Goal: Task Accomplishment & Management: Complete application form

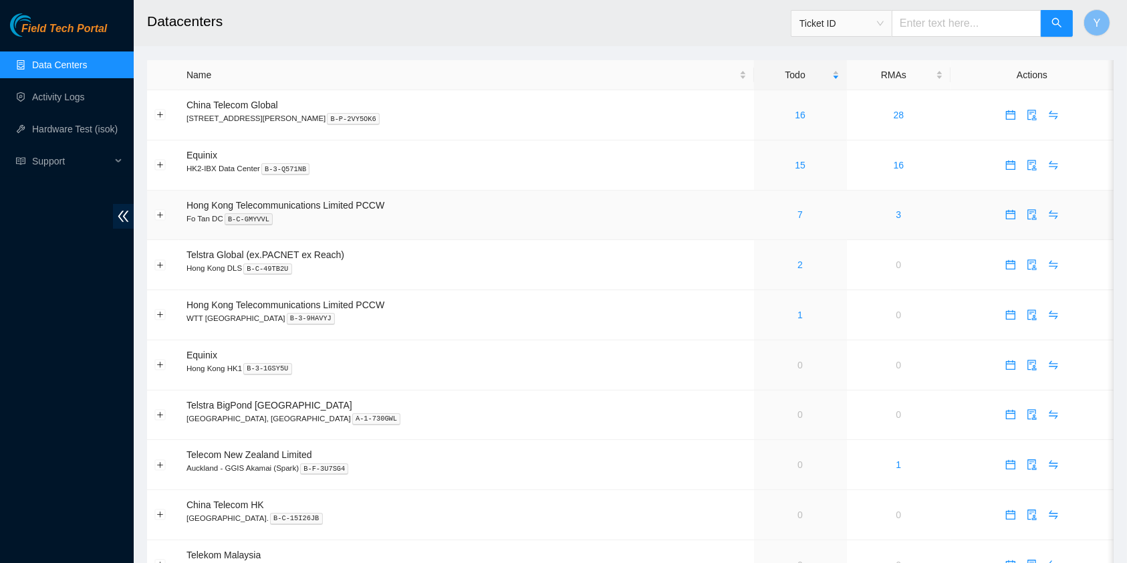
click at [781, 214] on div "7" at bounding box center [800, 214] width 78 height 15
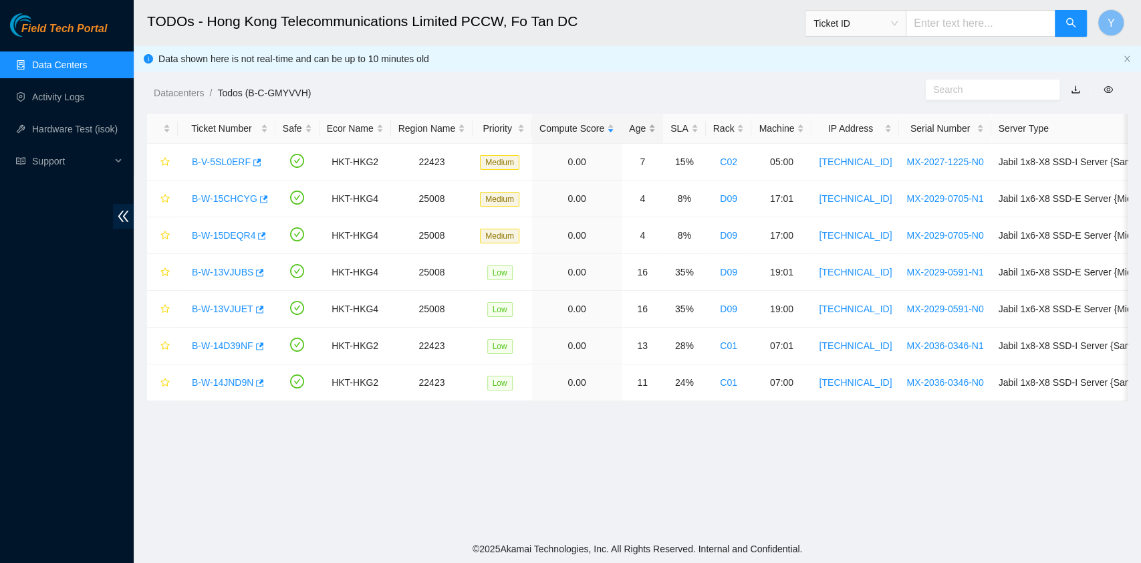
click at [635, 130] on div "Age" at bounding box center [642, 128] width 27 height 15
click at [221, 158] on link "B-W-13VJUBS" at bounding box center [222, 161] width 61 height 11
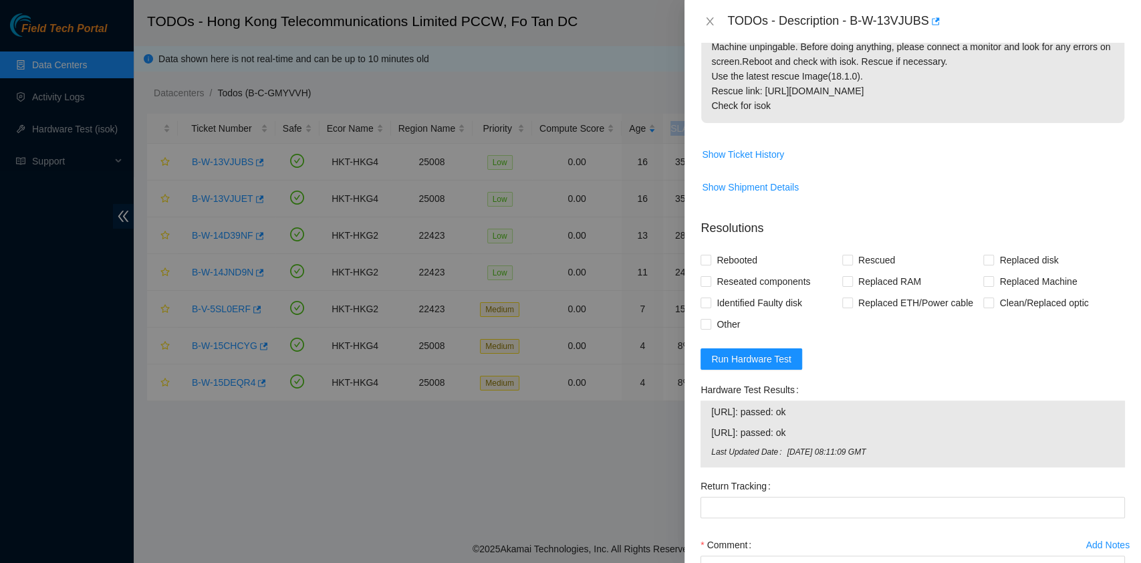
scroll to position [241, 0]
click at [736, 277] on span "Reseated components" at bounding box center [763, 282] width 104 height 21
click at [710, 277] on input "Reseated components" at bounding box center [704, 281] width 9 height 9
checkbox input "true"
click at [730, 262] on span "Rebooted" at bounding box center [736, 261] width 51 height 21
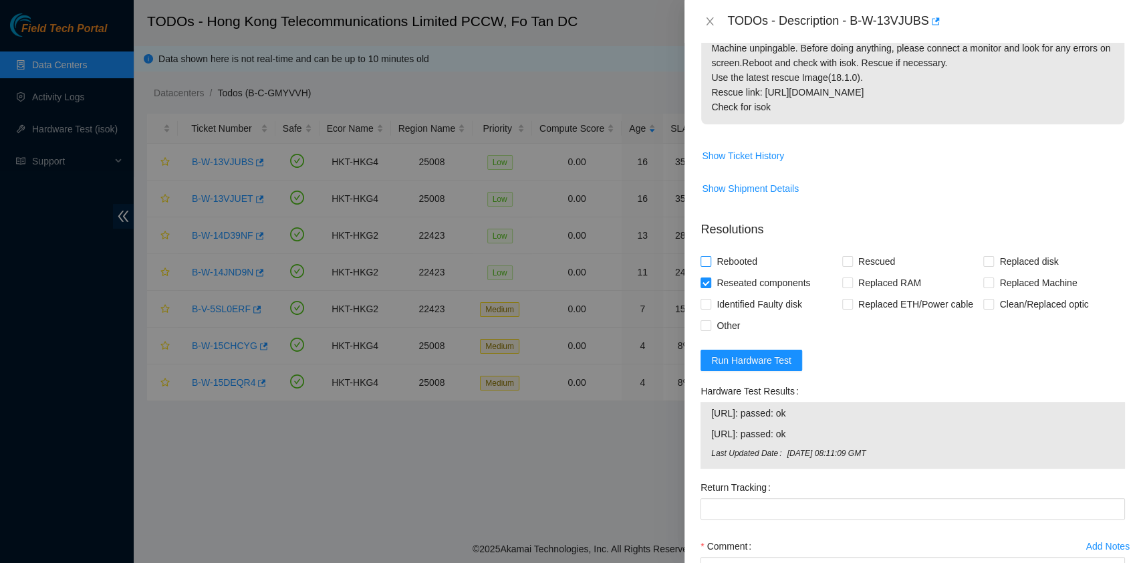
click at [710, 262] on input "Rebooted" at bounding box center [704, 260] width 9 height 9
checkbox input "true"
drag, startPoint x: 857, startPoint y: 261, endPoint x: 861, endPoint y: 308, distance: 47.6
click at [858, 261] on span "Rescued" at bounding box center [876, 261] width 47 height 21
click at [851, 261] on input "Rescued" at bounding box center [846, 260] width 9 height 9
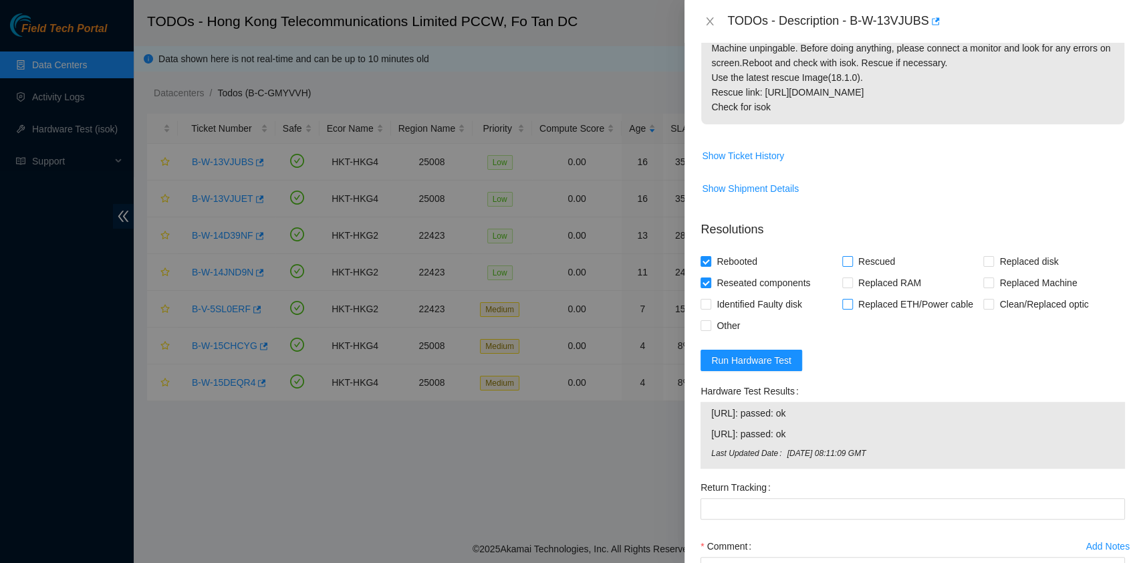
checkbox input "true"
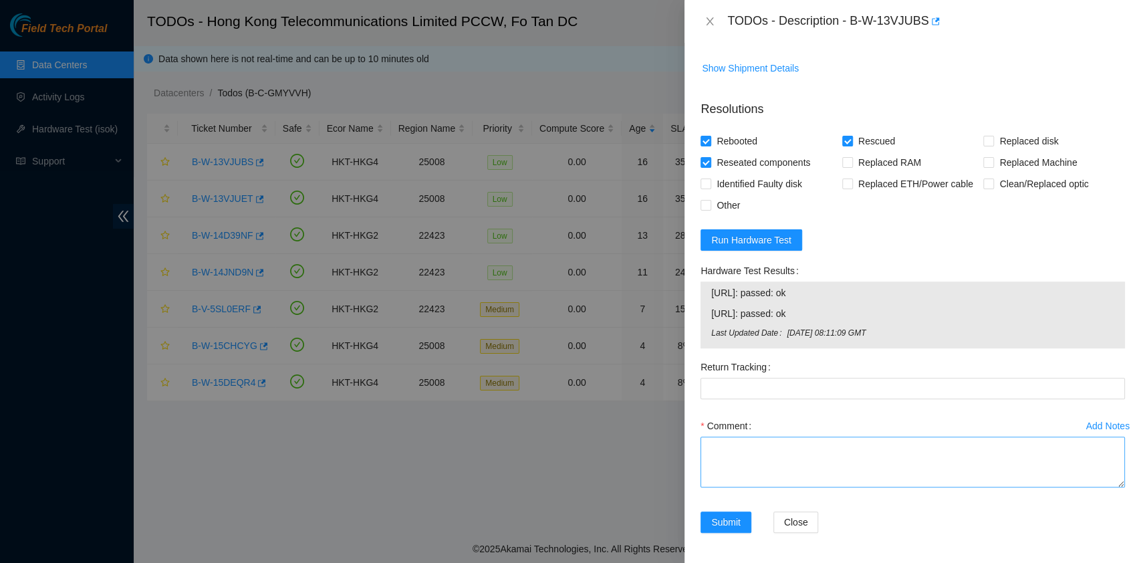
scroll to position [362, 0]
click at [777, 438] on textarea "Comment" at bounding box center [912, 460] width 424 height 51
type textarea "pass ok"
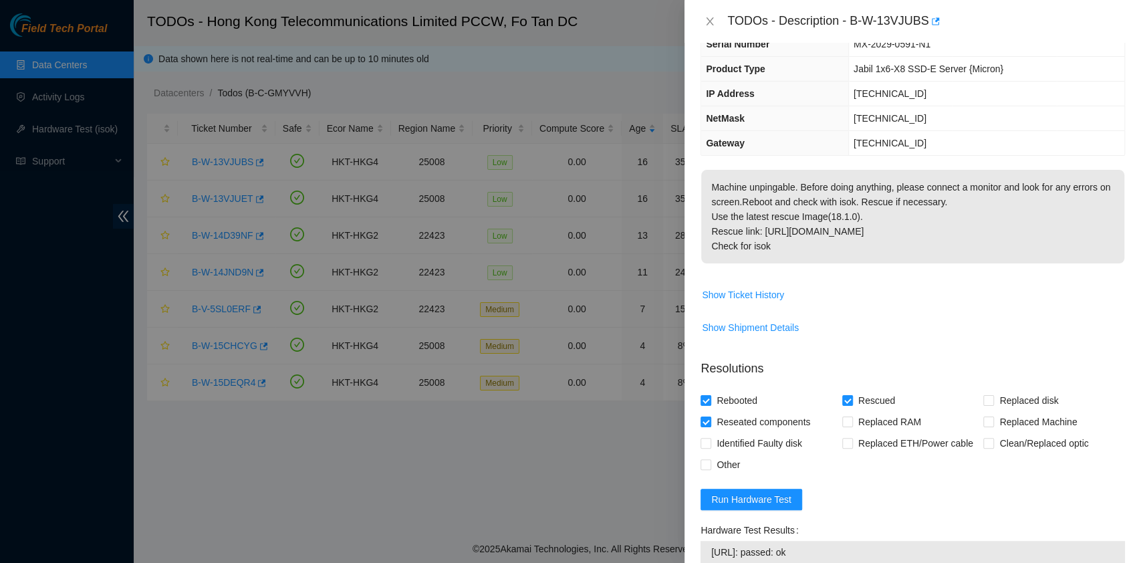
scroll to position [95, 0]
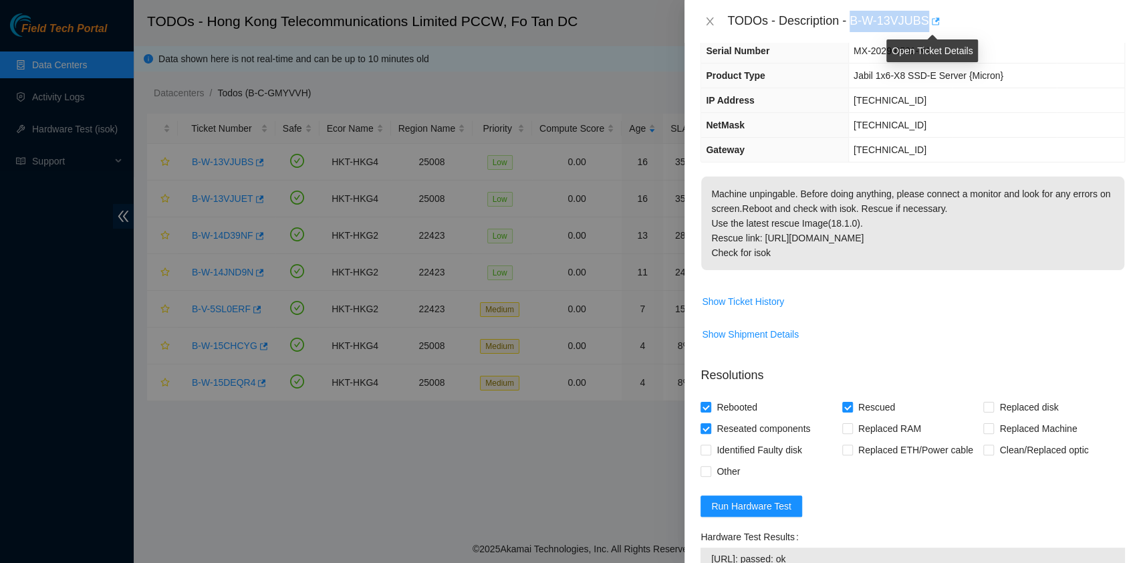
drag, startPoint x: 851, startPoint y: 21, endPoint x: 929, endPoint y: 21, distance: 77.5
click at [929, 21] on div "TODOs - Description - B-W-13VJUBS" at bounding box center [926, 21] width 398 height 21
copy div "B-W-13VJUBS"
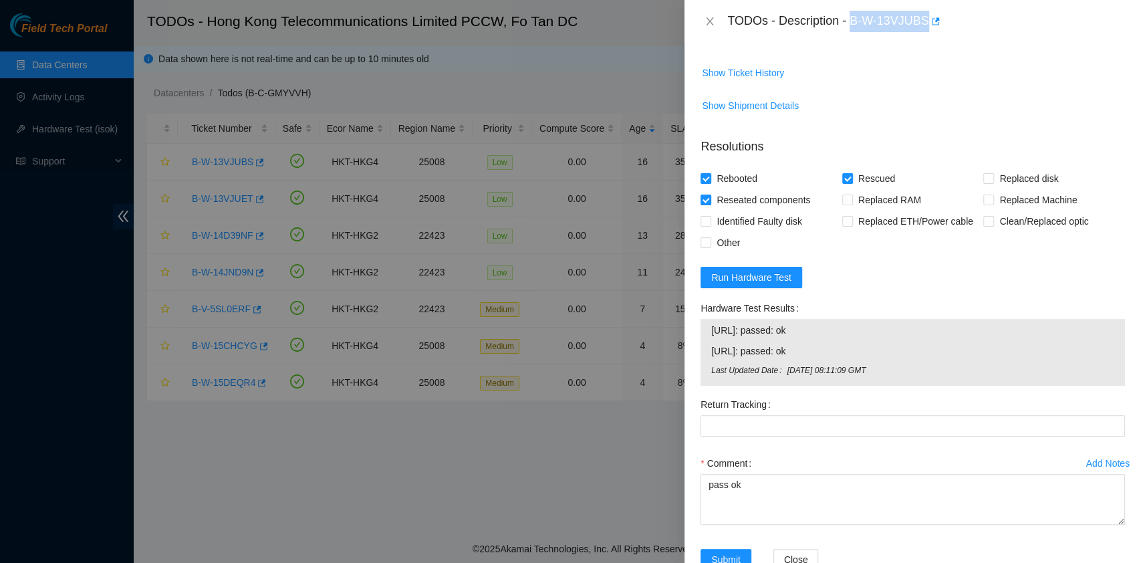
scroll to position [362, 0]
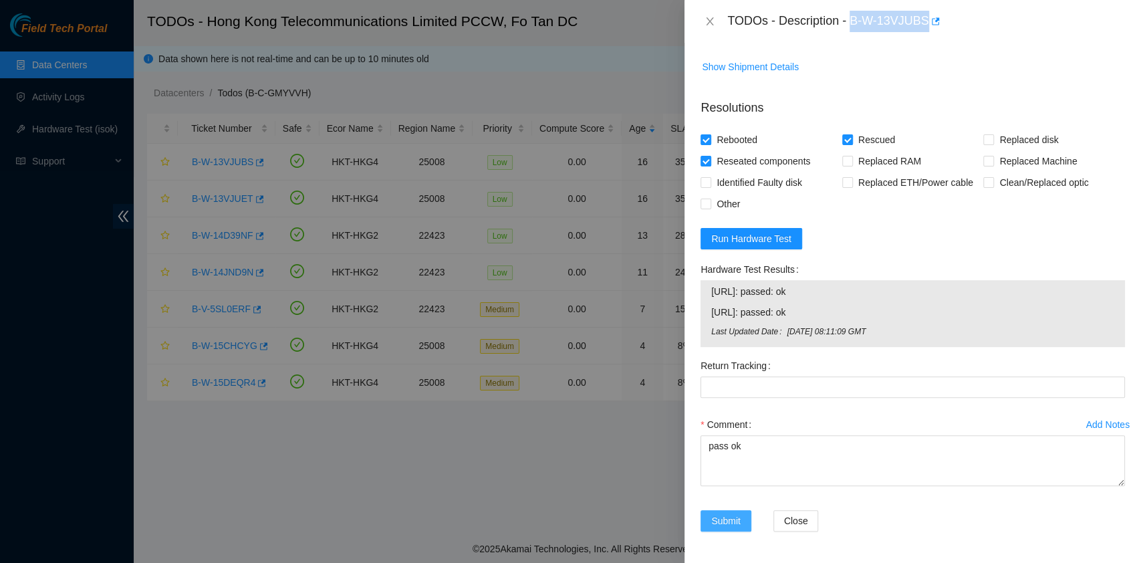
click at [724, 515] on span "Submit" at bounding box center [725, 520] width 29 height 15
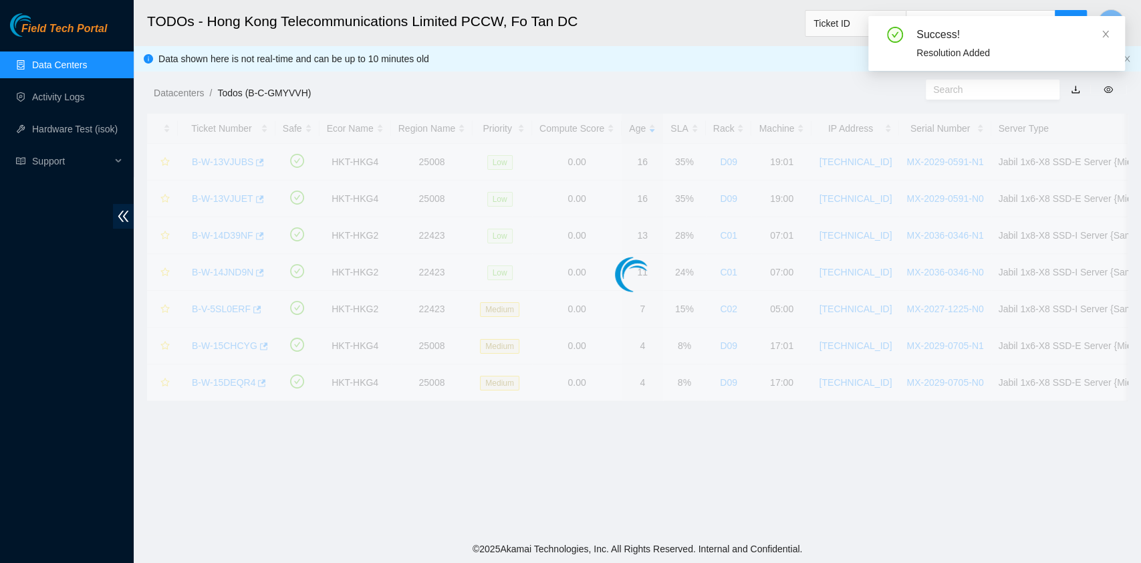
scroll to position [323, 0]
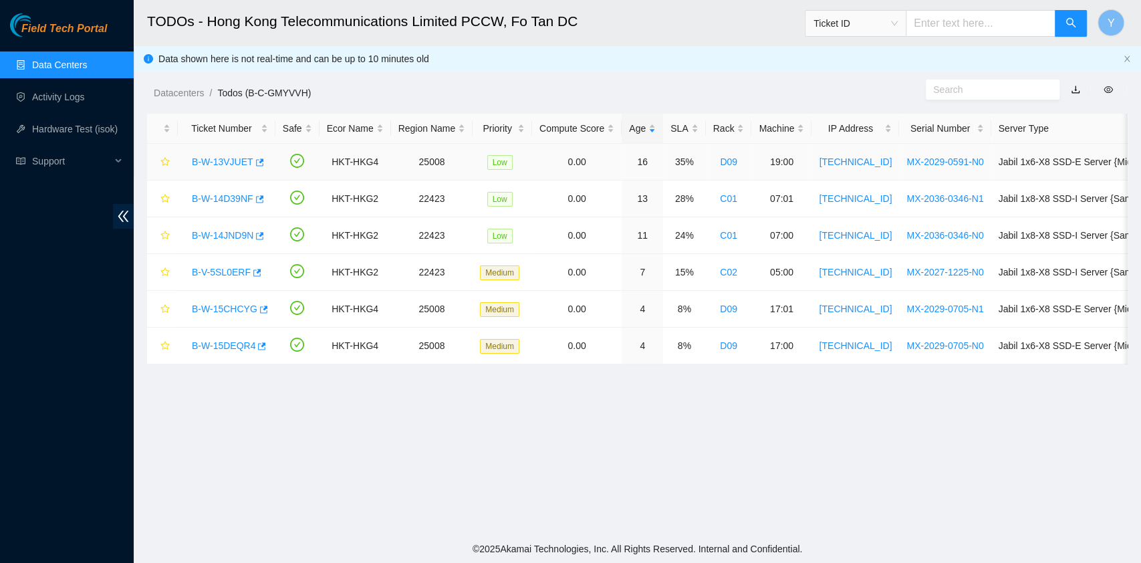
click at [224, 164] on link "B-W-13VJUET" at bounding box center [222, 161] width 61 height 11
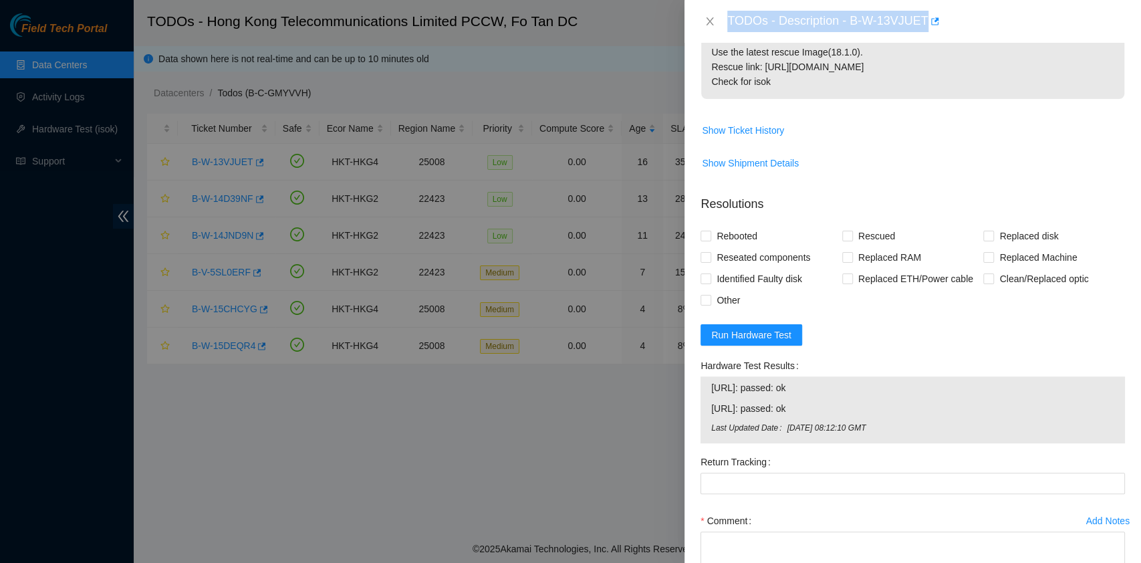
scroll to position [362, 0]
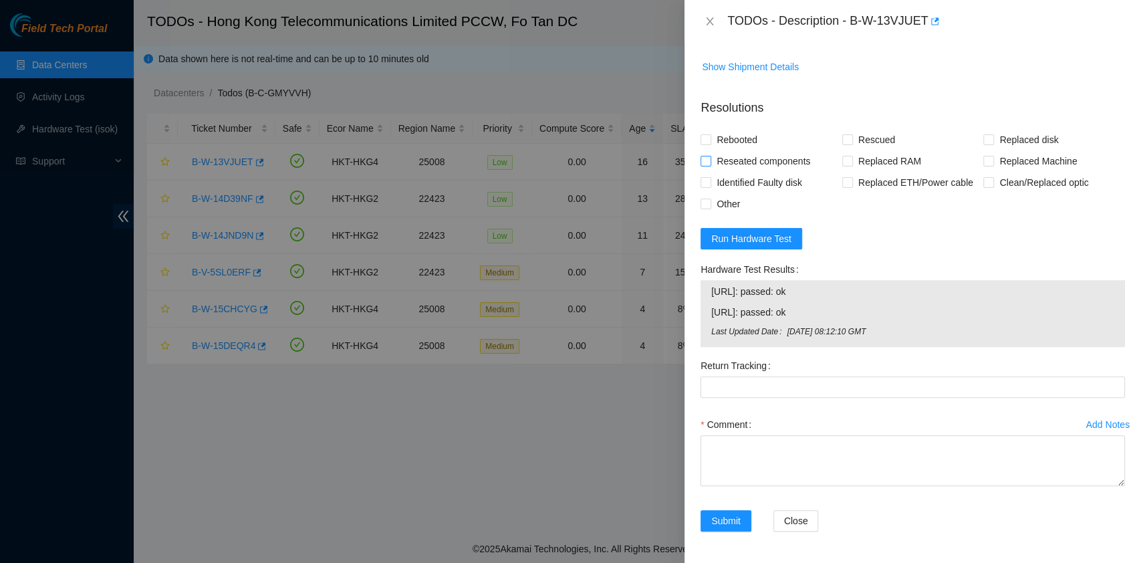
click at [738, 159] on span "Reseated components" at bounding box center [763, 160] width 104 height 21
click at [710, 159] on input "Reseated components" at bounding box center [704, 160] width 9 height 9
checkbox input "true"
click at [734, 139] on span "Rebooted" at bounding box center [736, 139] width 51 height 21
click at [710, 139] on input "Rebooted" at bounding box center [704, 138] width 9 height 9
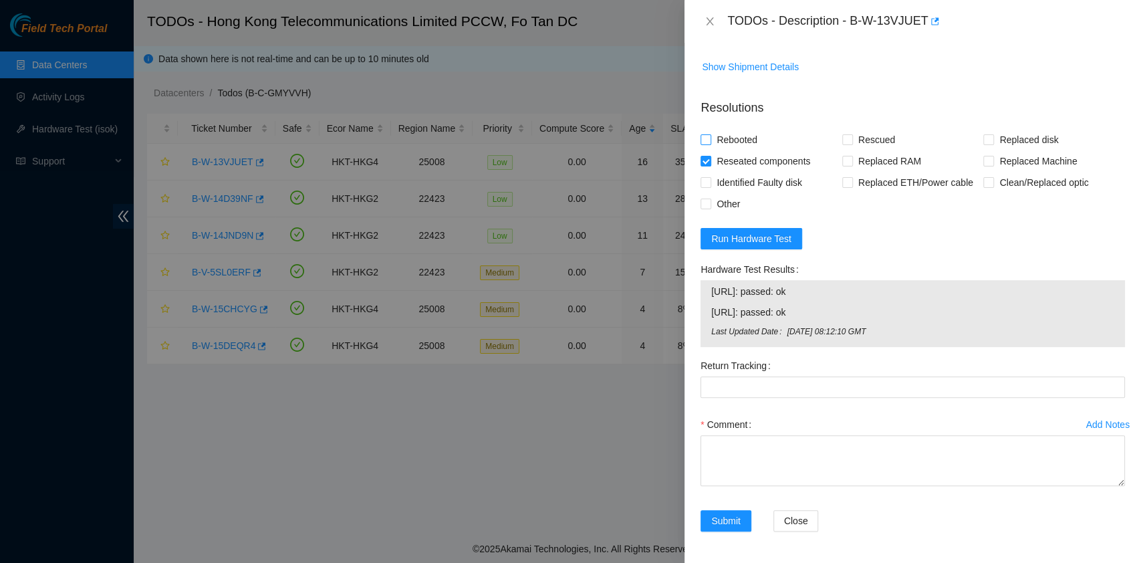
checkbox input "true"
click at [853, 145] on span "Rescued" at bounding box center [876, 139] width 47 height 21
click at [851, 144] on input "Rescued" at bounding box center [846, 138] width 9 height 9
checkbox input "true"
drag, startPoint x: 847, startPoint y: 20, endPoint x: 925, endPoint y: 38, distance: 79.6
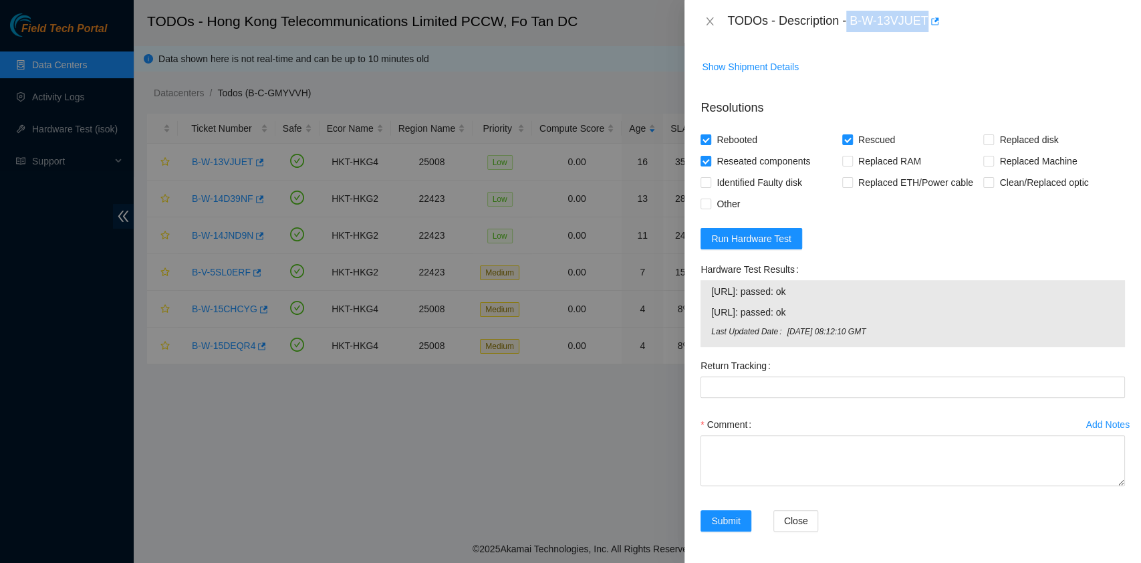
click at [925, 38] on div "TODOs - Description - B-W-13VJUET" at bounding box center [912, 21] width 456 height 43
copy div "B-W-13VJUET"
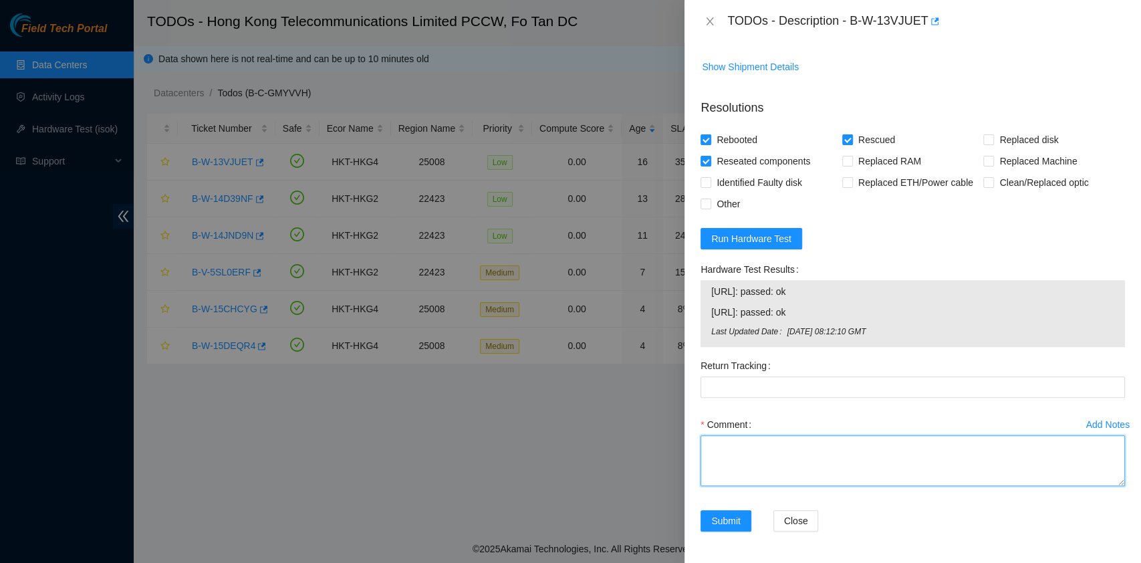
click at [724, 456] on textarea "Comment" at bounding box center [912, 460] width 424 height 51
type textarea "pass ok"
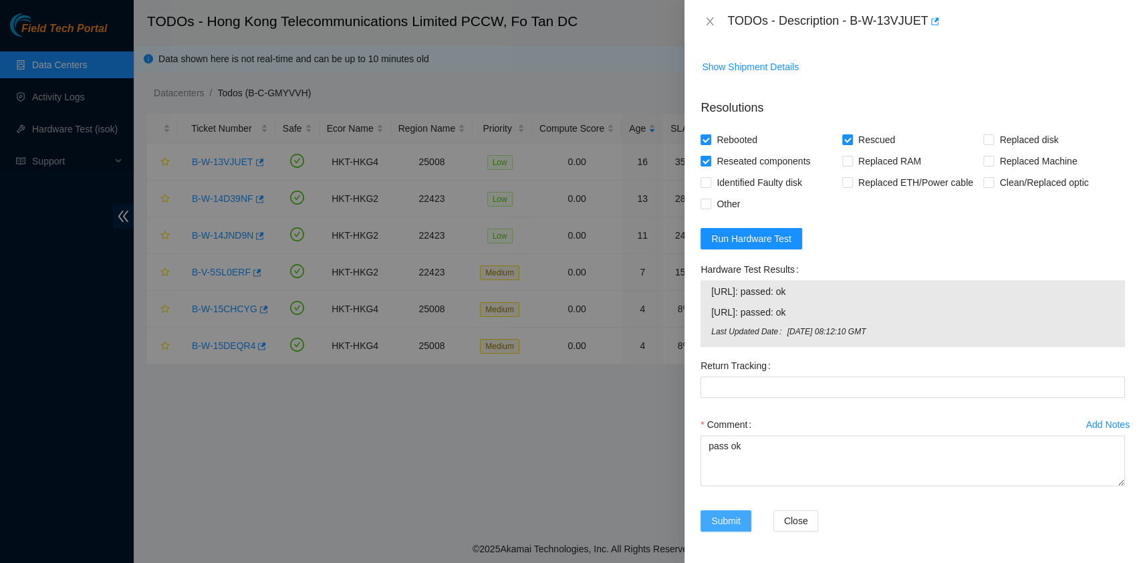
click at [744, 514] on button "Submit" at bounding box center [725, 520] width 51 height 21
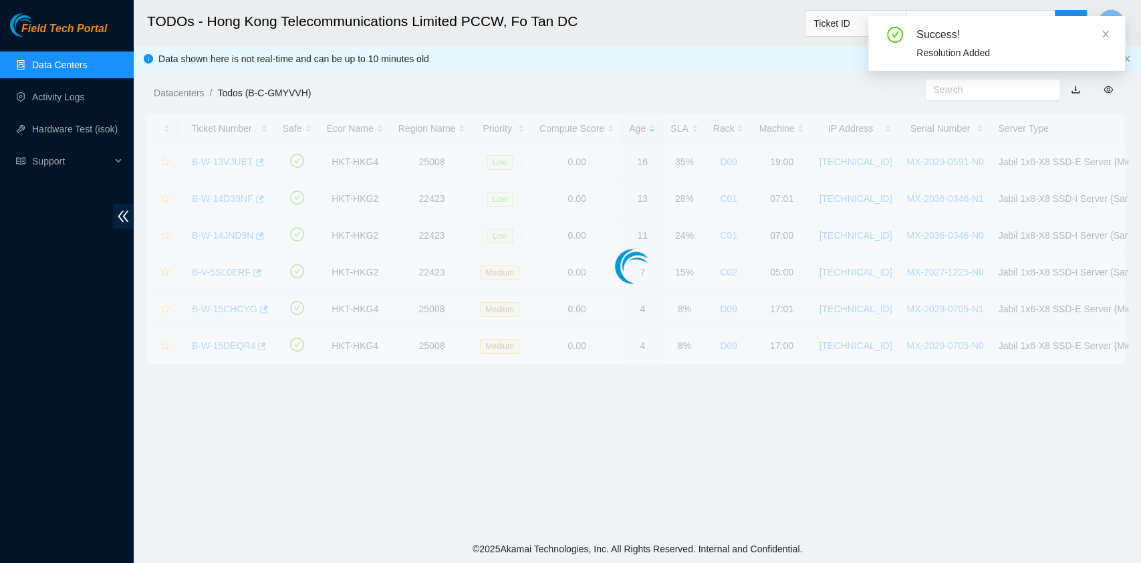
scroll to position [323, 0]
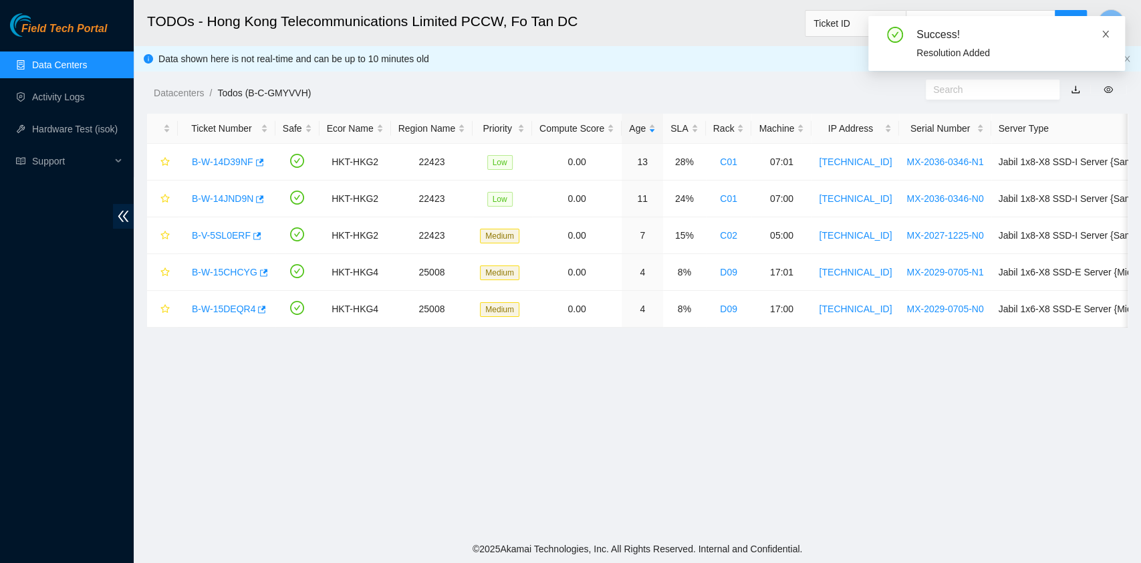
click at [1108, 34] on icon "close" at bounding box center [1104, 33] width 9 height 9
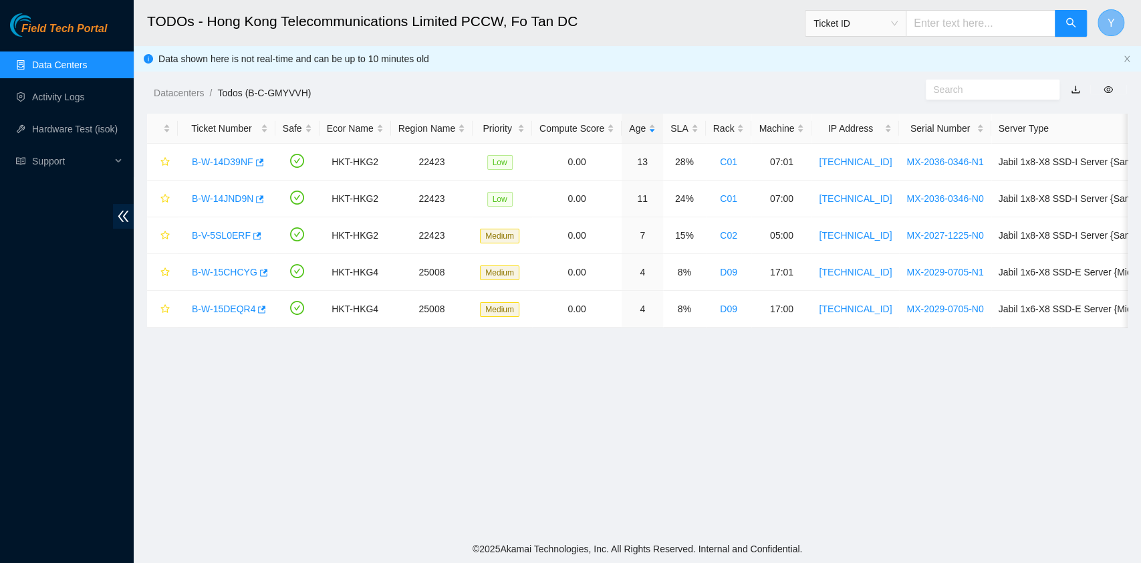
click at [1110, 19] on span "Y" at bounding box center [1110, 23] width 7 height 17
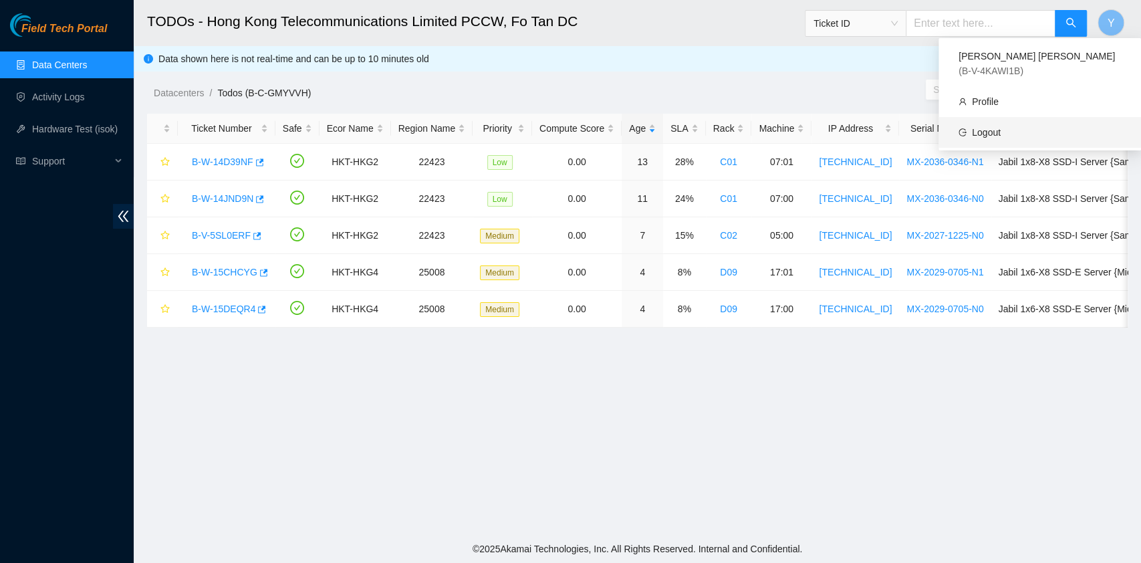
click at [1000, 127] on link "Logout" at bounding box center [986, 132] width 29 height 11
